Goal: Task Accomplishment & Management: Complete application form

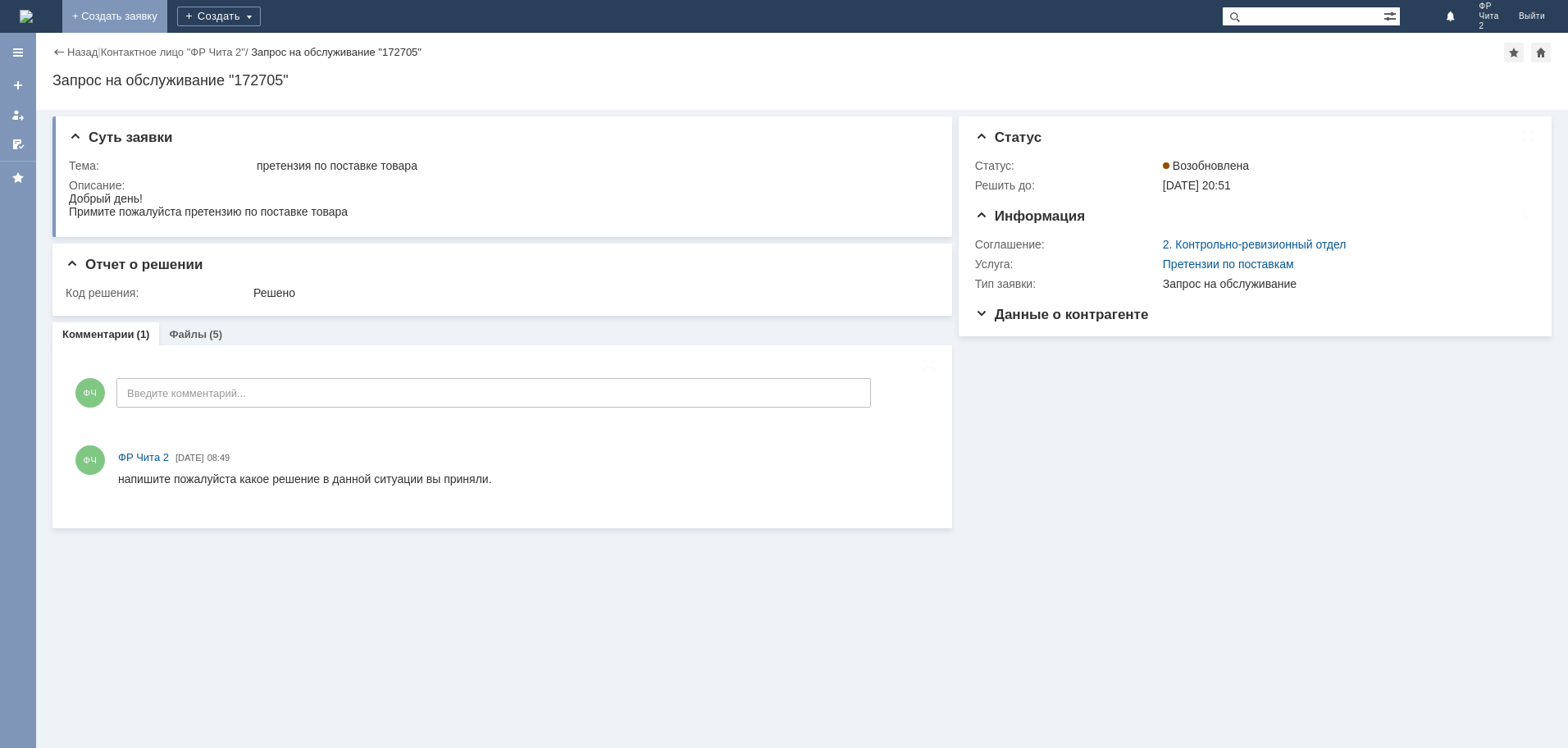
click at [167, 15] on link "+ Создать заявку" at bounding box center [115, 17] width 105 height 33
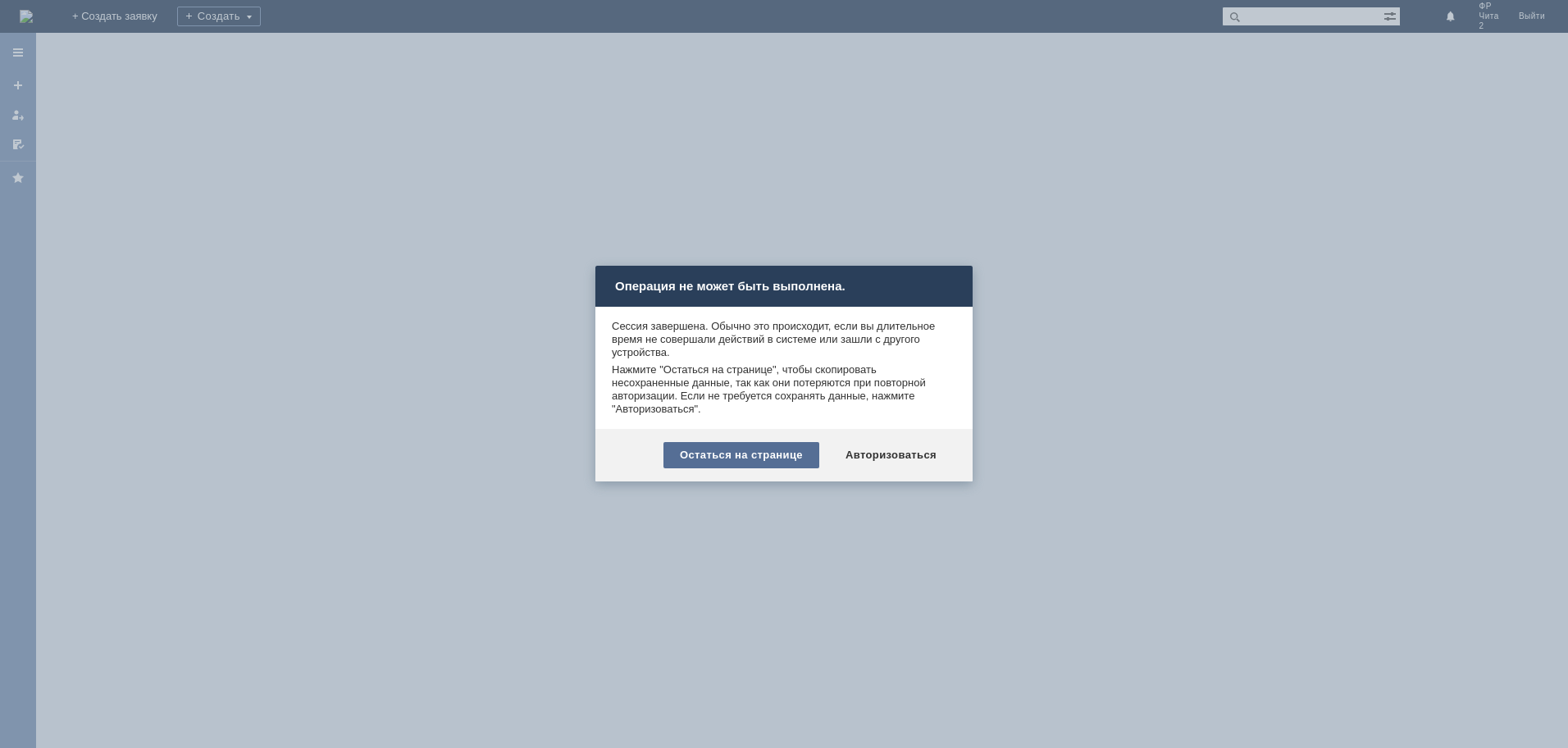
click at [782, 459] on div "Остаться на странице" at bounding box center [741, 455] width 155 height 26
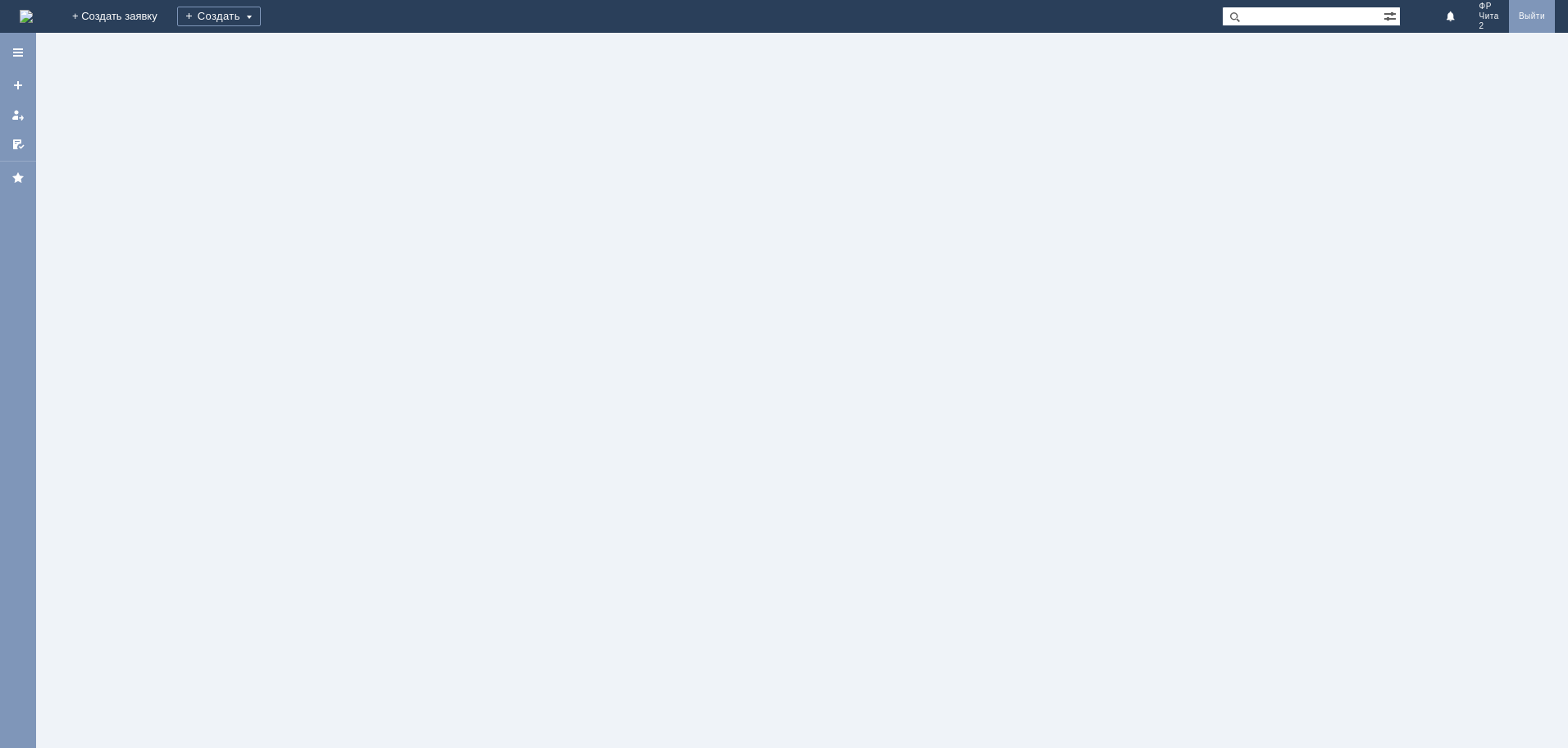
click at [1532, 16] on link "Выйти" at bounding box center [1531, 17] width 46 height 33
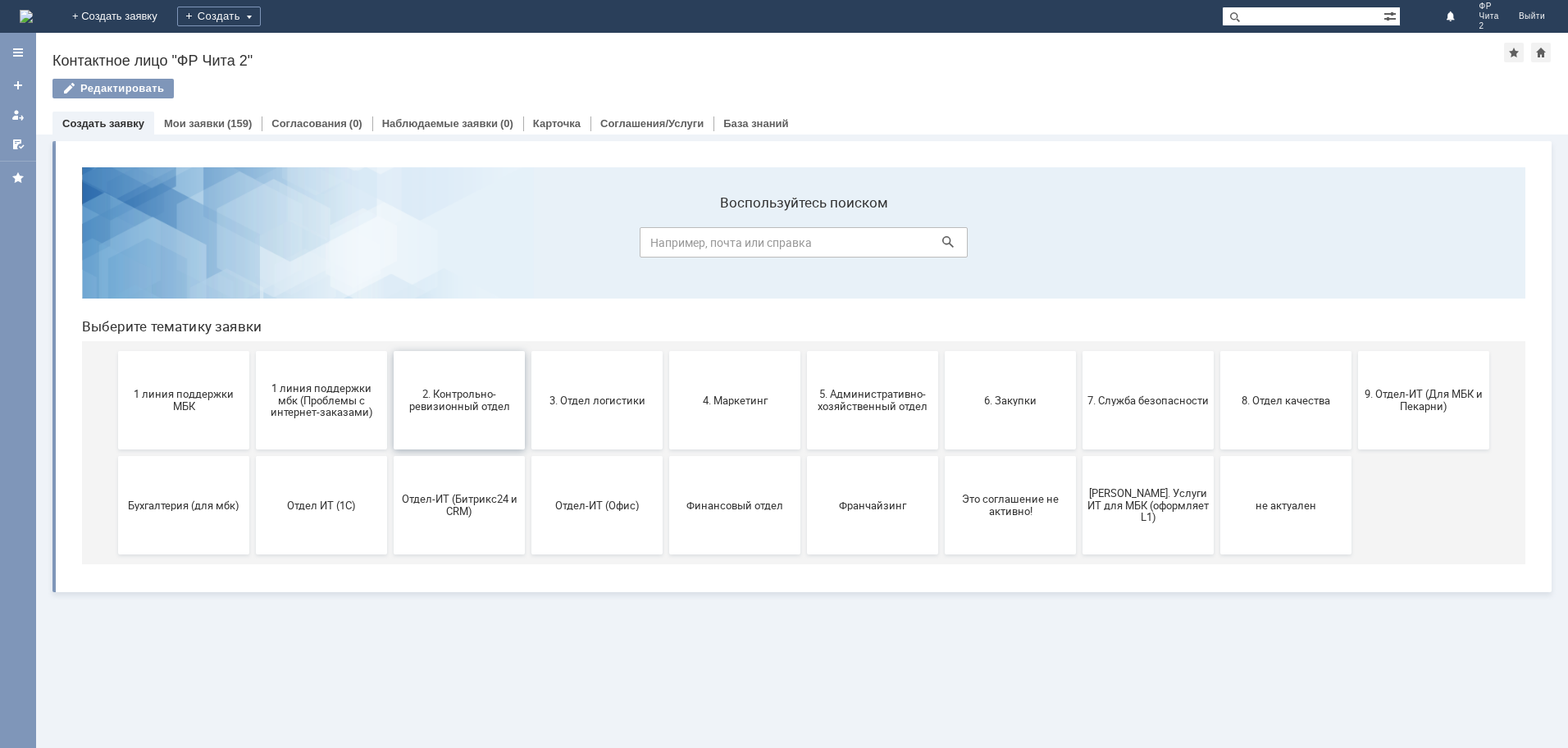
click at [472, 401] on span "2. Контрольно-ревизионный отдел" at bounding box center [459, 399] width 121 height 24
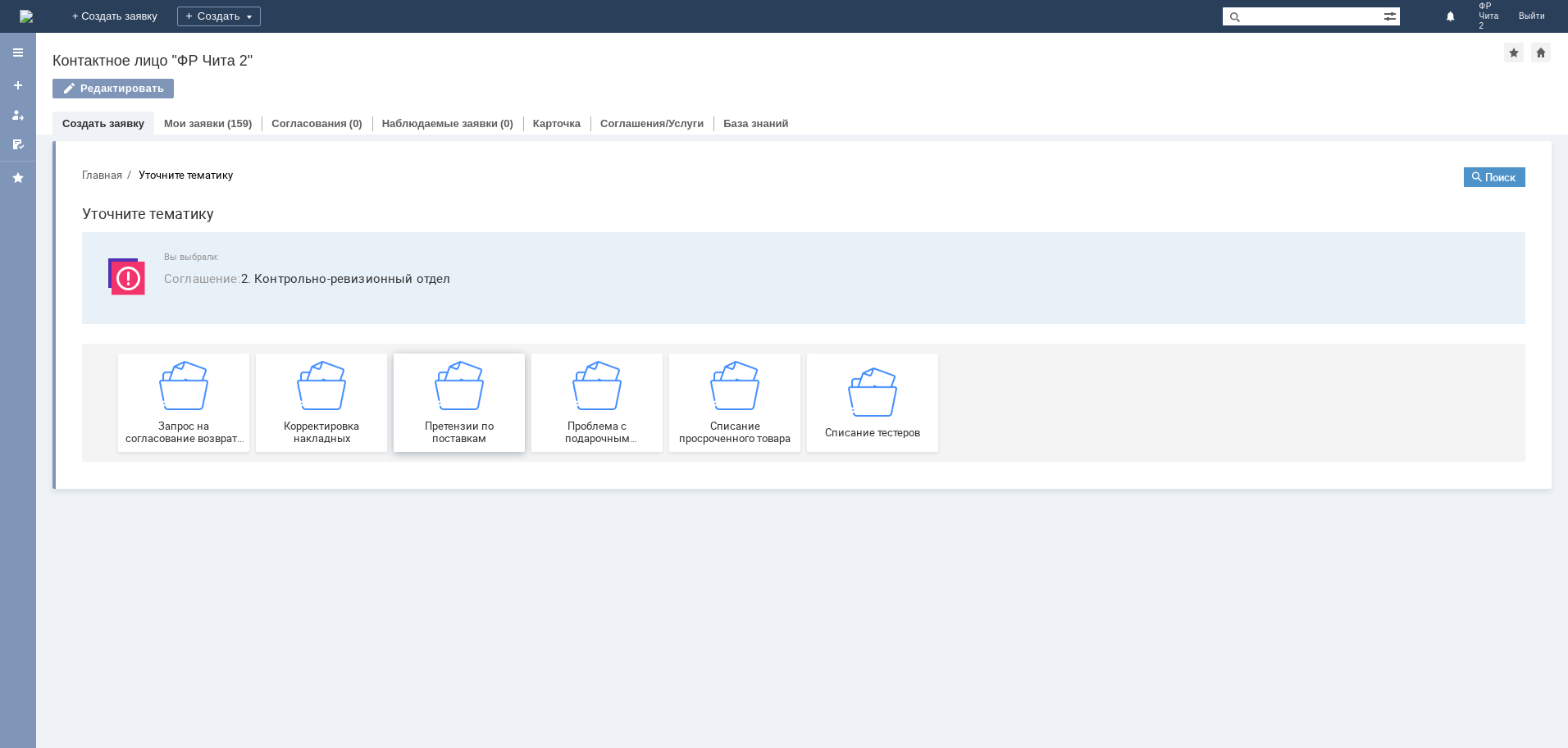
click at [446, 405] on img at bounding box center [459, 385] width 50 height 50
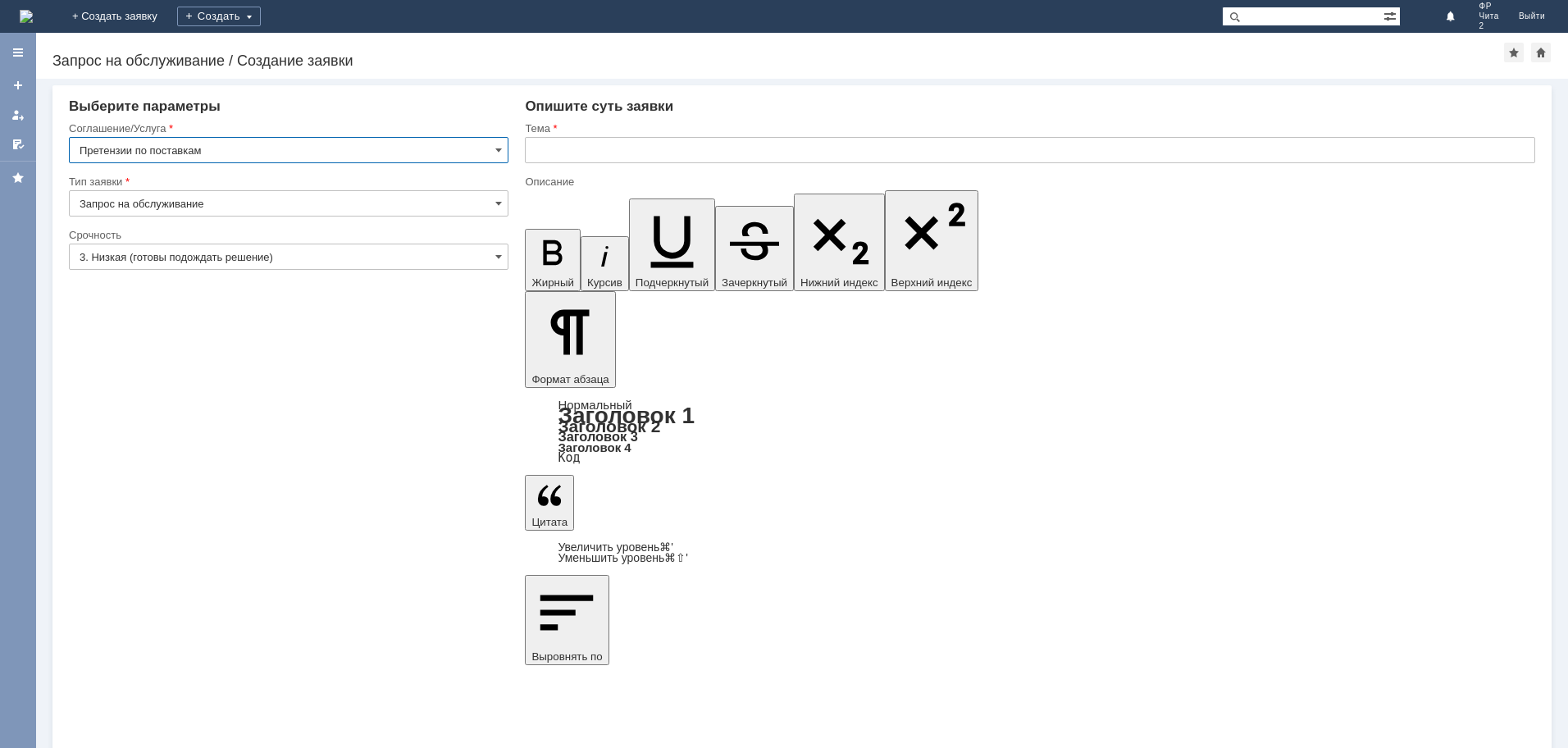
click at [562, 145] on input "text" at bounding box center [1030, 150] width 1010 height 26
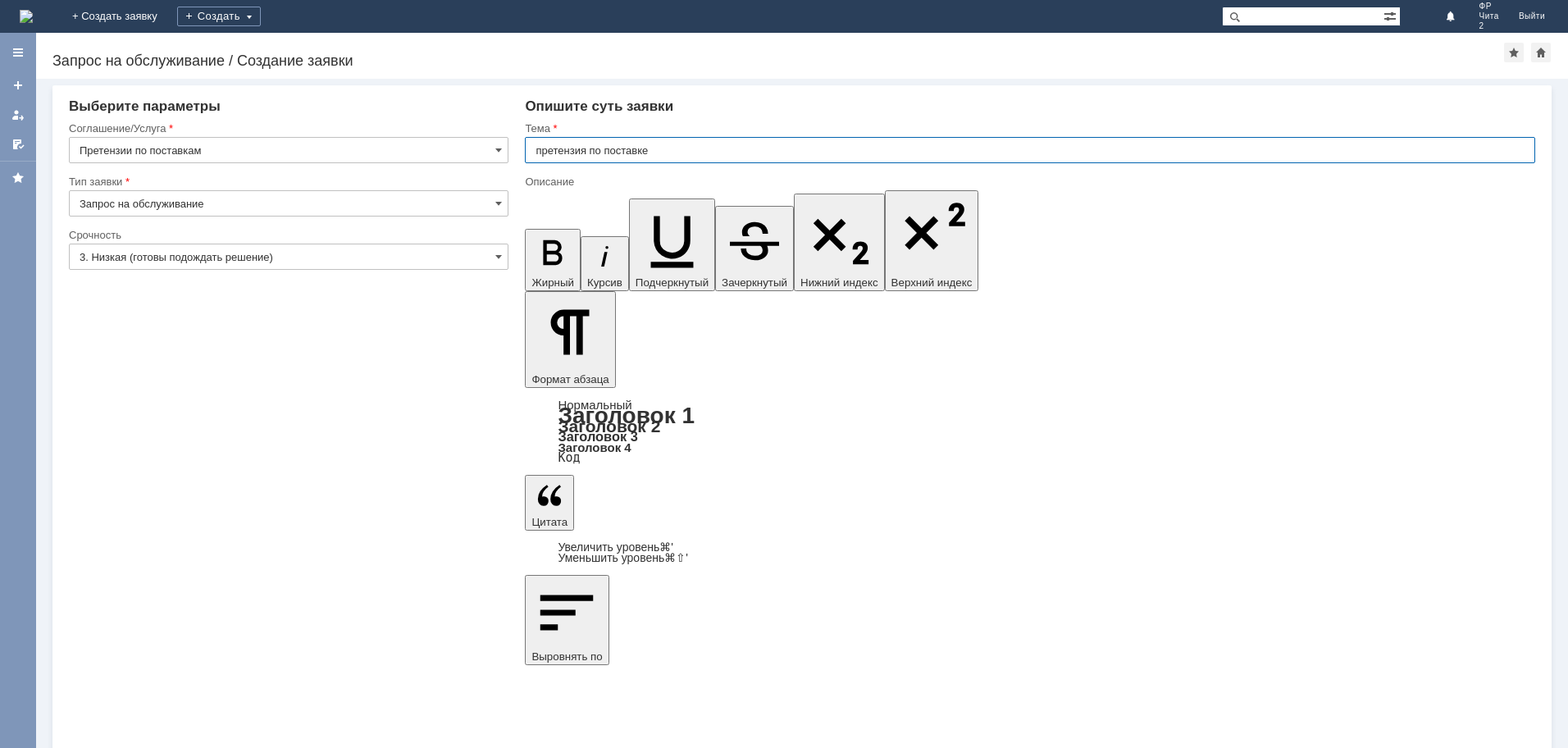
type input "претензия по поставке"
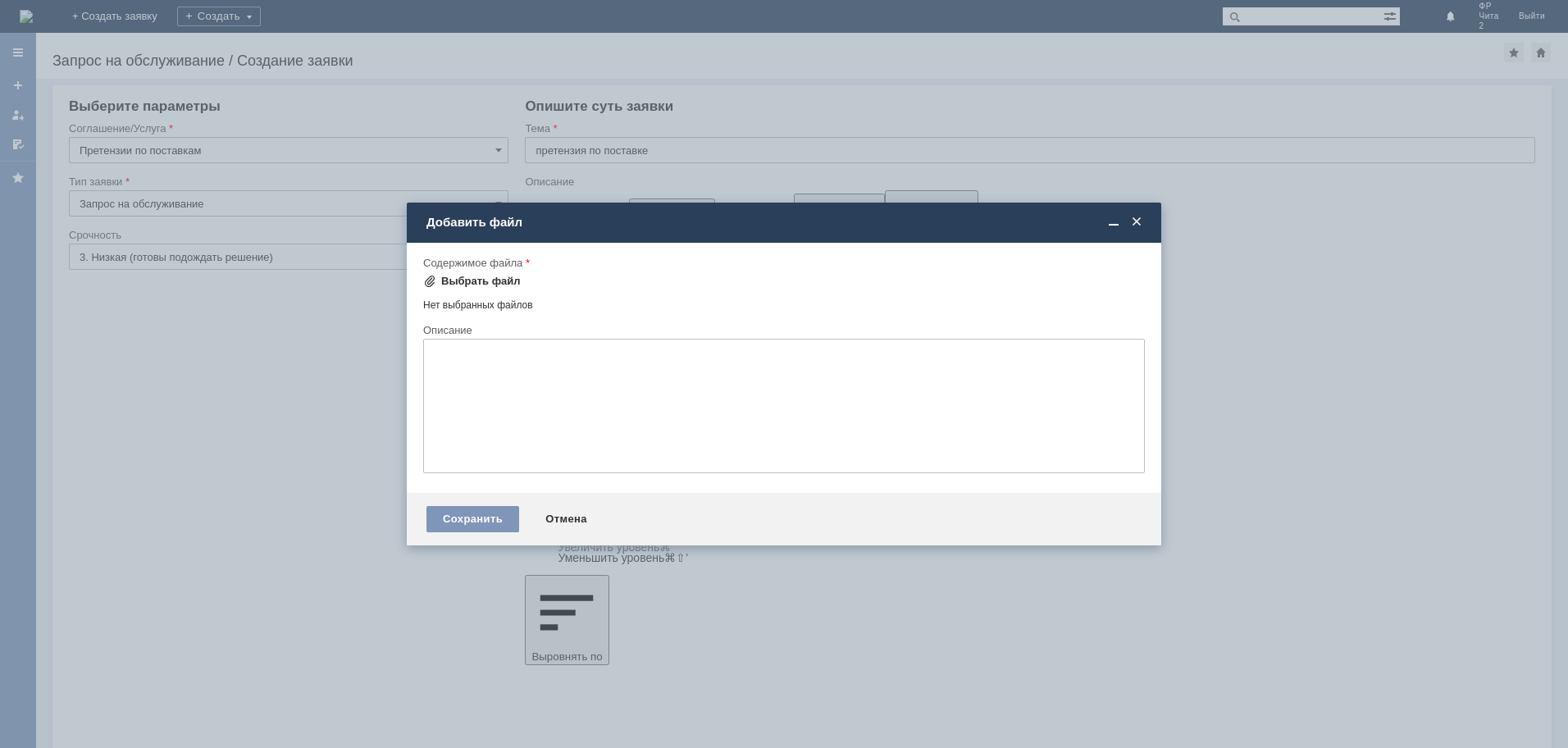
click at [475, 278] on div "Выбрать файл" at bounding box center [481, 282] width 80 height 14
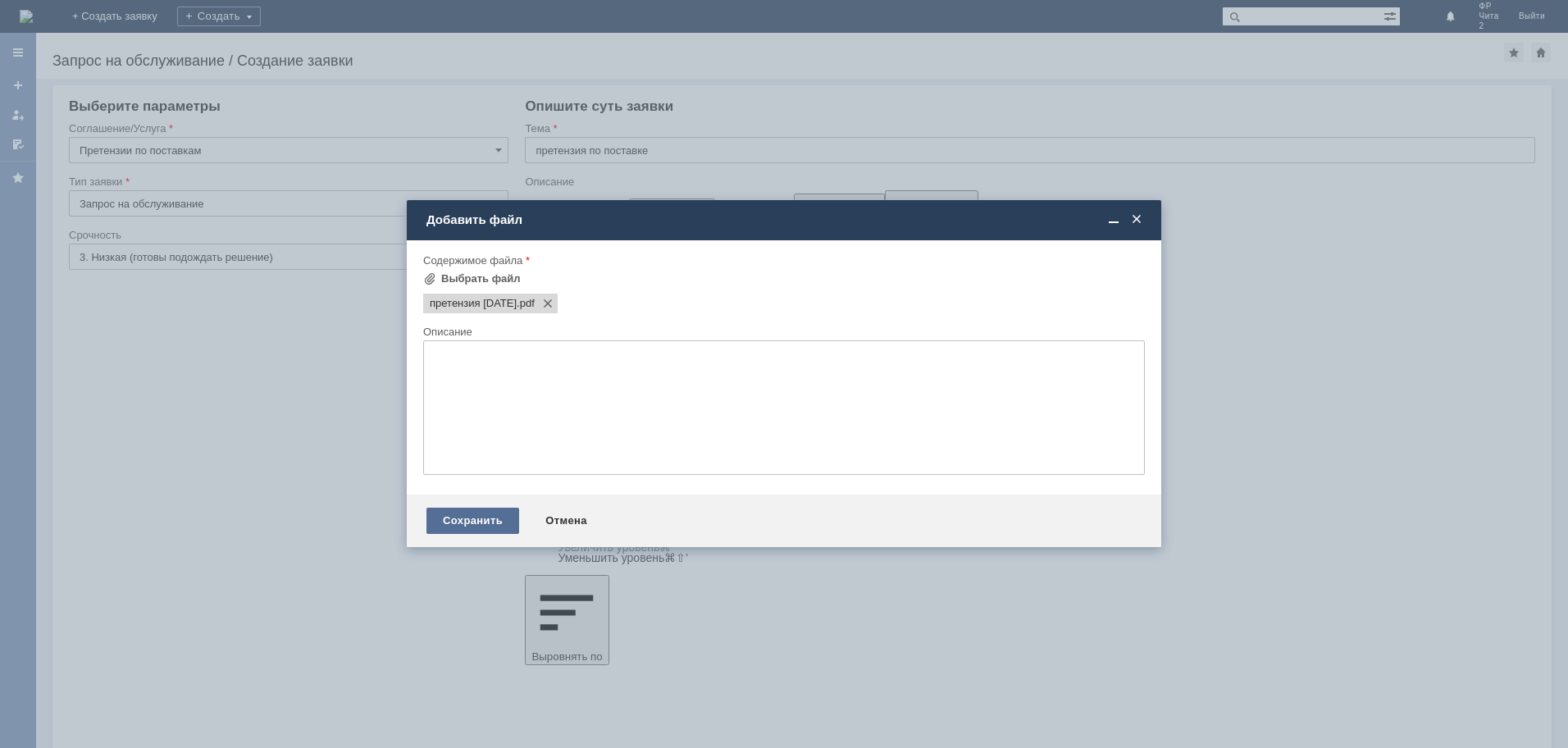
click at [489, 520] on div "Сохранить" at bounding box center [472, 520] width 92 height 26
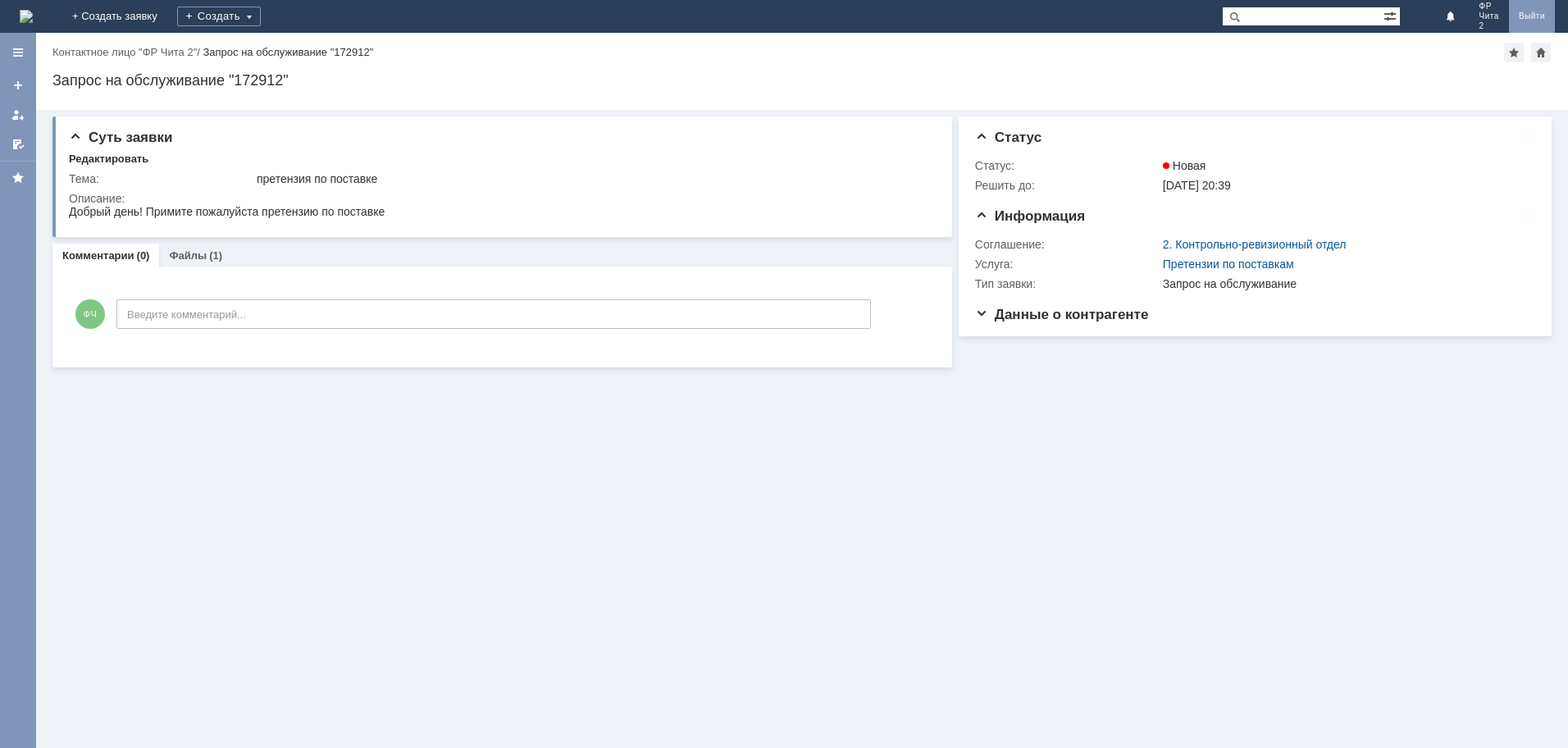
click at [1530, 17] on link "Выйти" at bounding box center [1531, 17] width 46 height 33
